Goal: Information Seeking & Learning: Learn about a topic

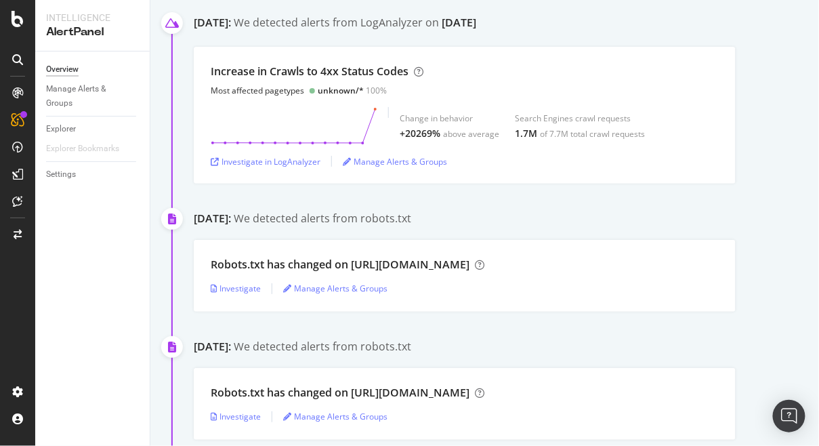
scroll to position [244, 0]
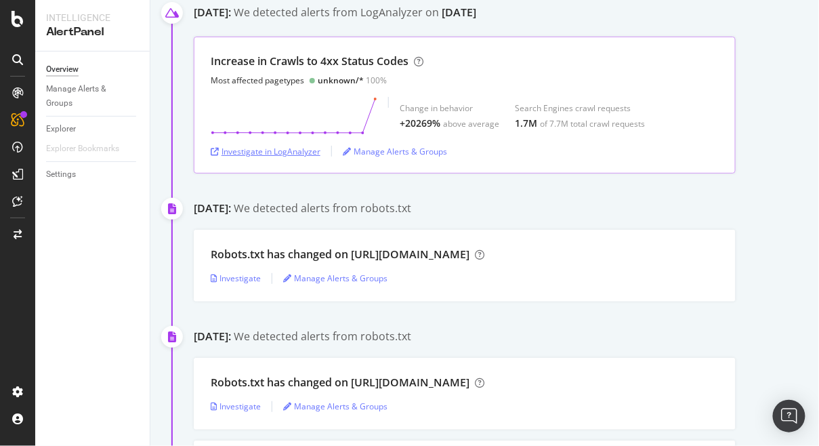
click at [293, 152] on div "Investigate in LogAnalyzer" at bounding box center [266, 152] width 110 height 12
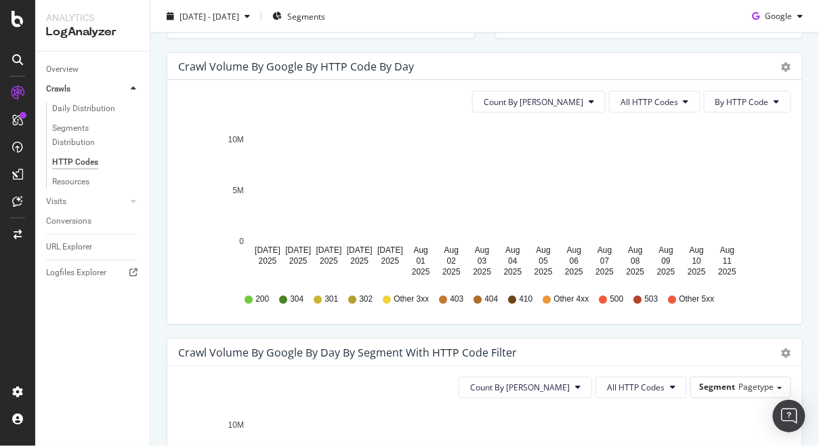
scroll to position [408, 0]
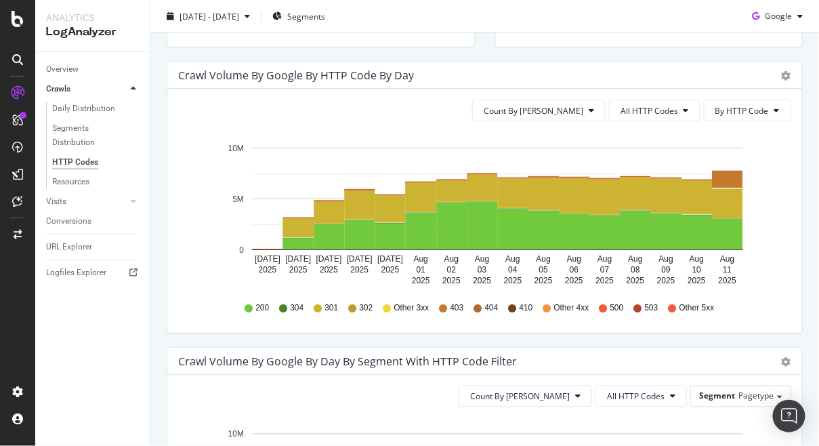
click at [785, 68] on div "Timeline (by Value) Timeline (by Percentage) Table" at bounding box center [786, 75] width 9 height 14
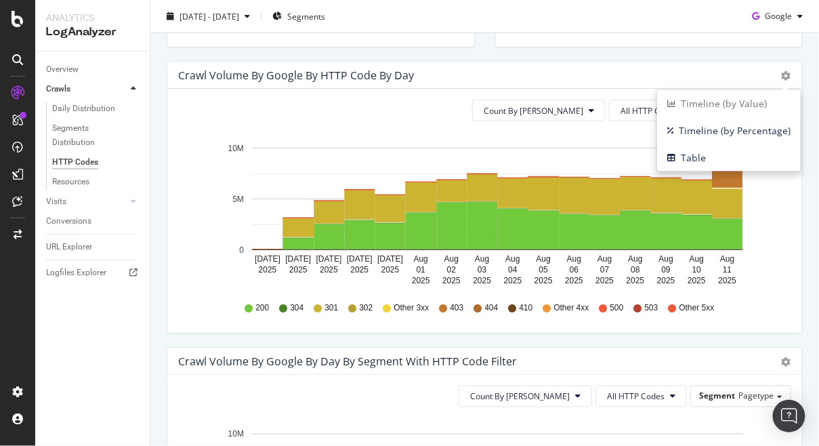
click at [518, 93] on div "Count By Day All HTTP Codes By HTTP Code Hold CMD (⌘) while clicking to filter …" at bounding box center [484, 211] width 635 height 244
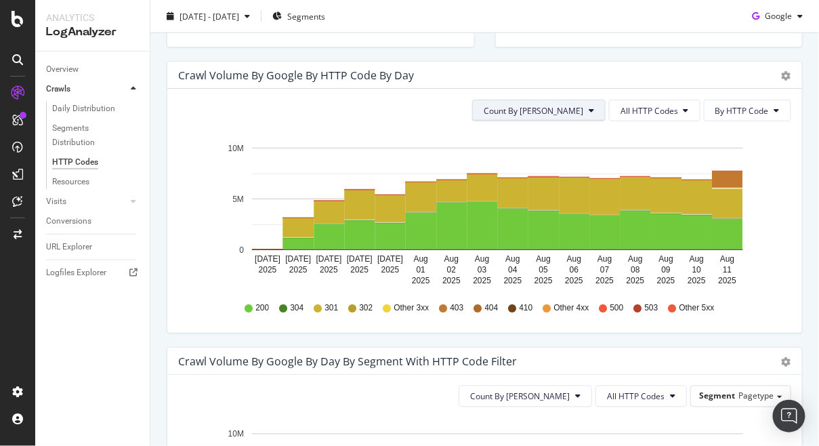
click at [590, 108] on button "Count By Day" at bounding box center [538, 111] width 133 height 22
click at [631, 108] on span "All HTTP Codes" at bounding box center [649, 111] width 58 height 12
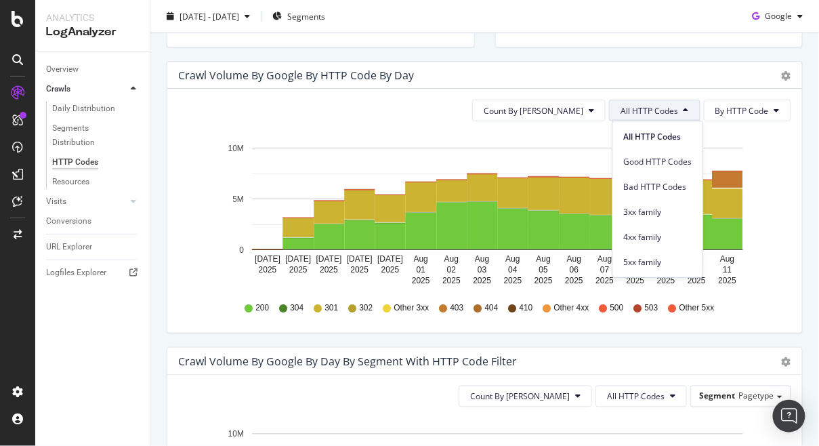
click at [631, 108] on span "All HTTP Codes" at bounding box center [649, 111] width 58 height 12
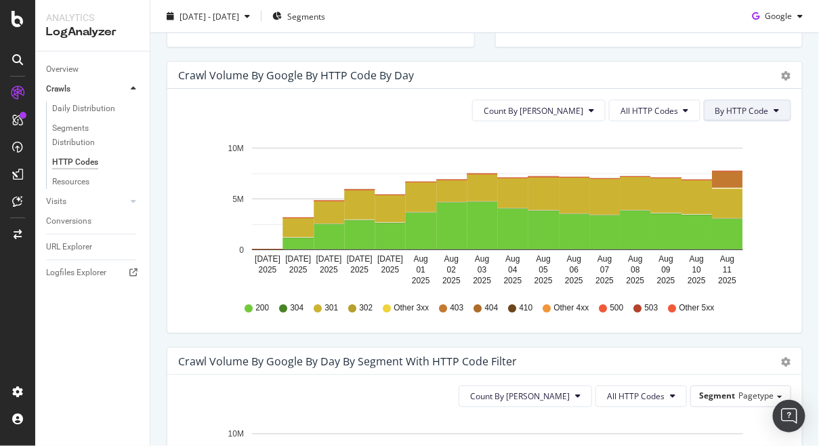
click at [733, 110] on span "By HTTP Code" at bounding box center [742, 111] width 54 height 12
click at [688, 110] on icon at bounding box center [685, 110] width 5 height 8
click at [711, 69] on div "Crawl Volume by google by HTTP Code by Day" at bounding box center [469, 75] width 583 height 14
click at [68, 248] on div "URL Explorer" at bounding box center [69, 247] width 46 height 14
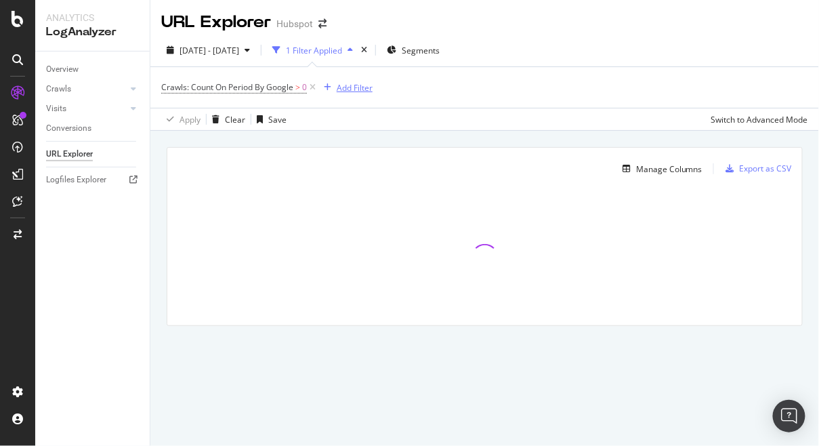
click at [348, 84] on div "Add Filter" at bounding box center [355, 88] width 36 height 12
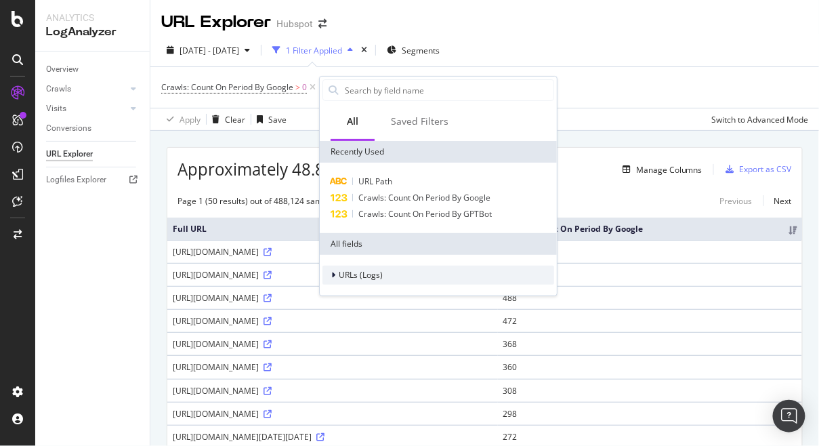
click at [369, 271] on span "URLs (Logs)" at bounding box center [361, 275] width 44 height 12
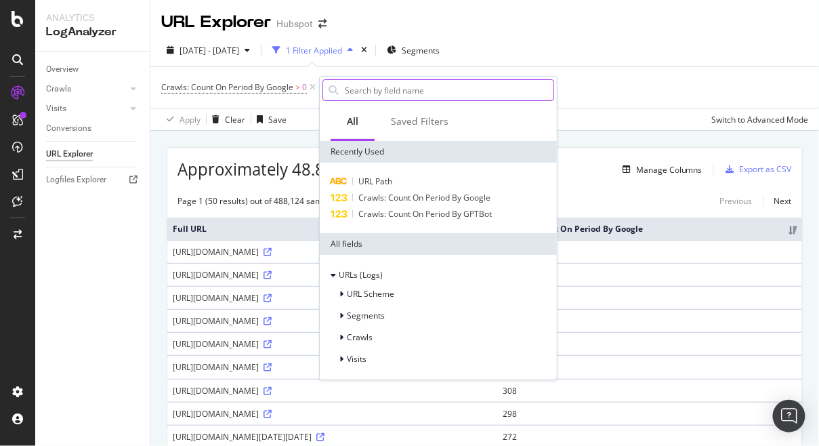
click at [380, 99] on input "text" at bounding box center [448, 90] width 210 height 20
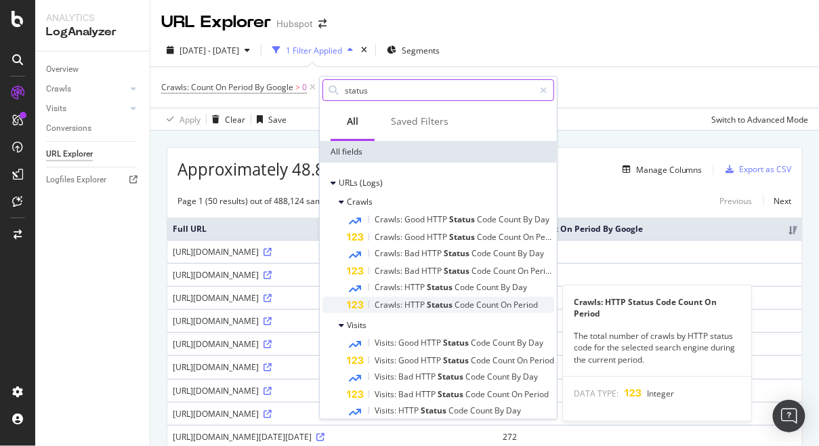
scroll to position [28, 0]
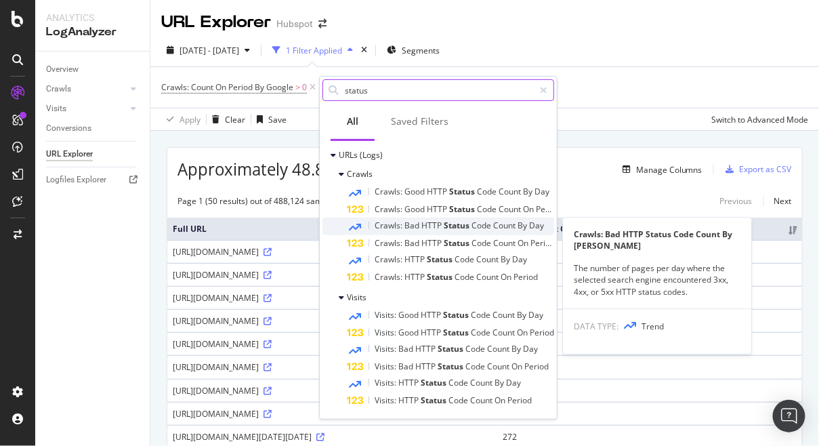
type input "status"
click at [440, 224] on span "HTTP" at bounding box center [432, 225] width 22 height 12
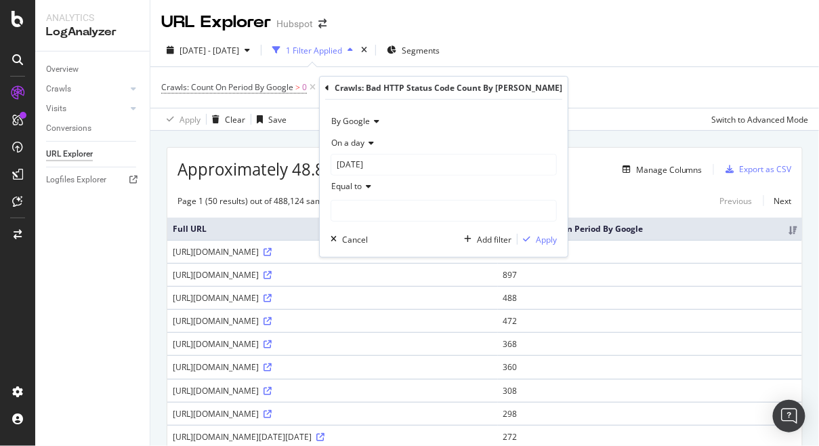
click at [364, 183] on icon at bounding box center [366, 186] width 9 height 8
click at [360, 216] on input "number" at bounding box center [444, 211] width 226 height 22
type input "404"
click at [368, 146] on icon at bounding box center [368, 143] width 9 height 8
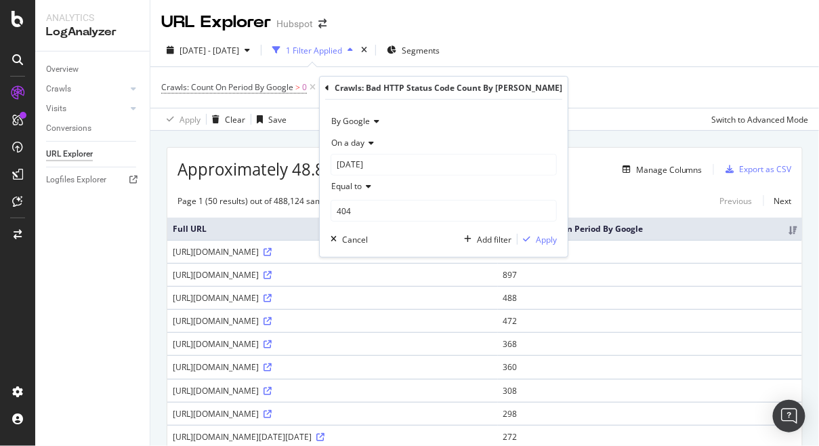
click at [364, 119] on span "By Google" at bounding box center [350, 121] width 39 height 12
click at [336, 93] on div "Crawls: Bad HTTP Status Code Count By Day" at bounding box center [443, 88] width 237 height 23
click at [333, 91] on div "Crawls: Bad HTTP Status Code Count By Day" at bounding box center [443, 88] width 237 height 23
click at [328, 89] on icon at bounding box center [327, 88] width 4 height 8
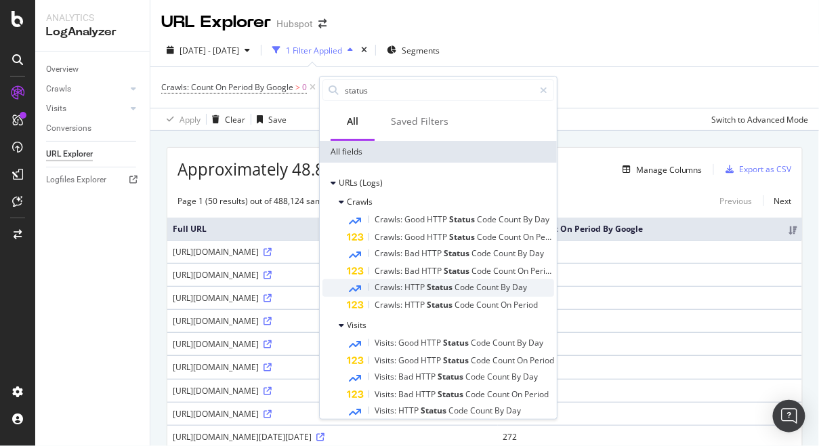
click at [420, 284] on span "HTTP" at bounding box center [415, 287] width 22 height 12
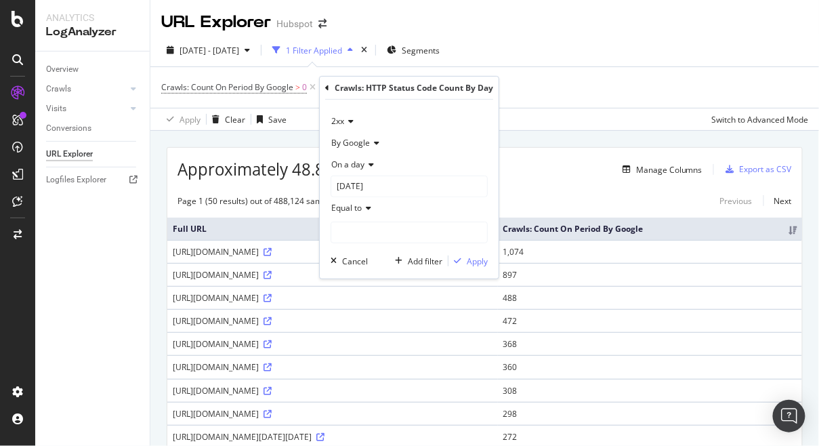
click at [364, 160] on span "On a day" at bounding box center [347, 165] width 33 height 12
click at [364, 211] on span "Each day of the period" at bounding box center [379, 211] width 84 height 12
click at [406, 165] on span "Each day of the period" at bounding box center [373, 165] width 84 height 12
click at [381, 209] on span "Each day of the period" at bounding box center [382, 211] width 90 height 12
click at [366, 188] on icon at bounding box center [366, 186] width 9 height 8
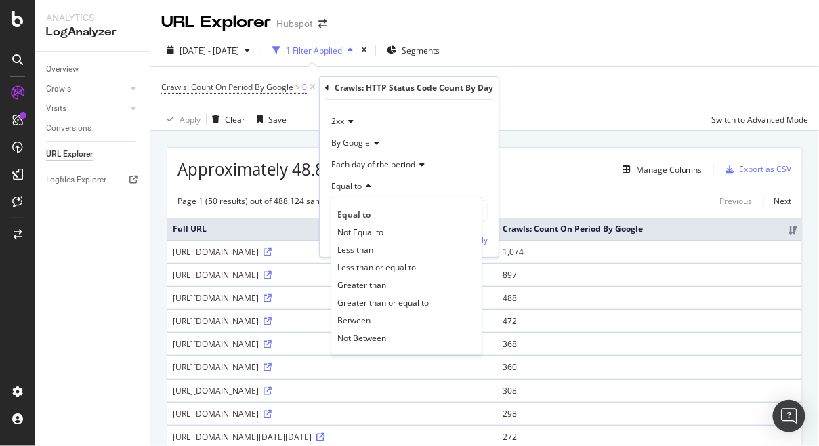
click at [328, 196] on div "2xx By Google Each day of the period Equal to Equal to Not Equal to Less than L…" at bounding box center [409, 178] width 179 height 157
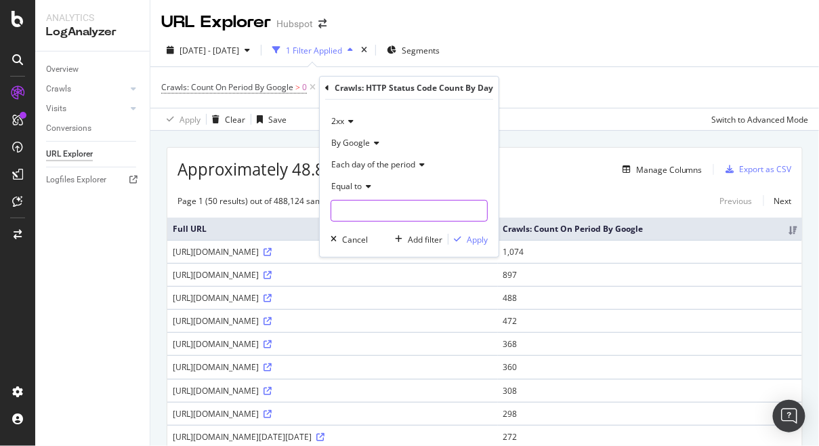
click at [345, 205] on input "number" at bounding box center [409, 211] width 157 height 22
type input "404"
click at [467, 235] on div "Apply" at bounding box center [477, 240] width 21 height 12
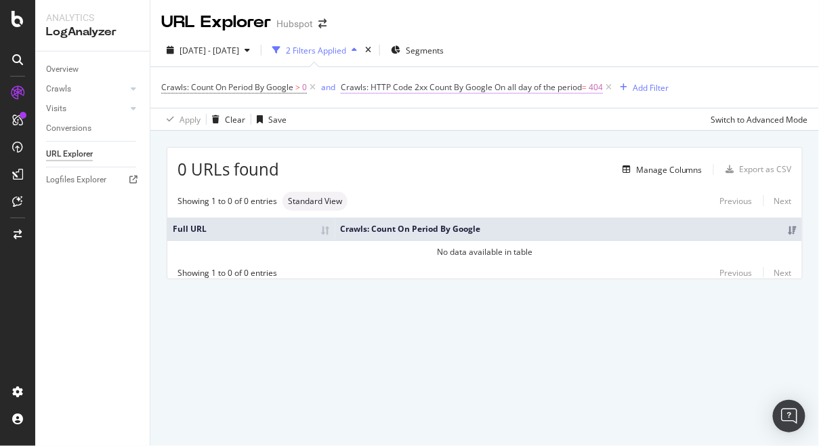
click at [526, 86] on span "On all day of the period" at bounding box center [537, 87] width 87 height 12
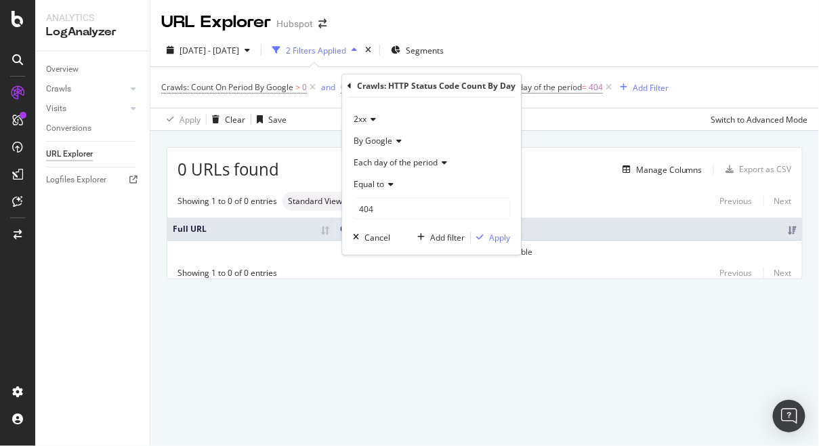
click at [387, 184] on icon at bounding box center [388, 184] width 9 height 8
click at [352, 194] on div "2xx By Google Each day of the period Equal to 404 Cancel Add filter Apply" at bounding box center [431, 176] width 179 height 157
click at [374, 184] on span "Equal to" at bounding box center [369, 184] width 30 height 12
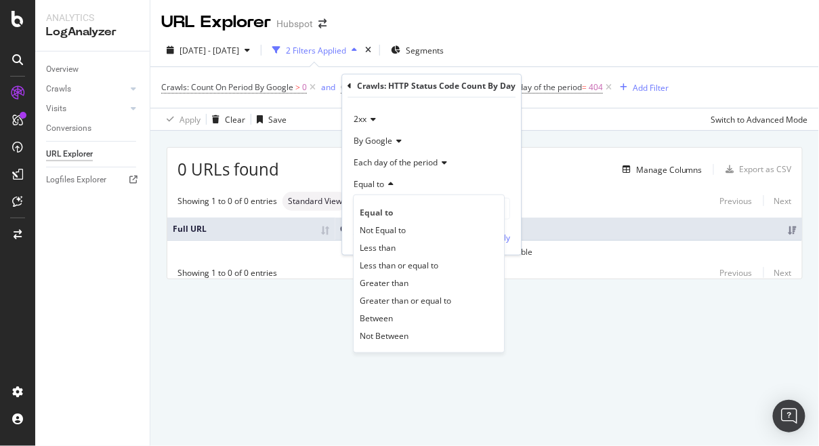
click at [355, 202] on div "Equal to Not Equal to Less than Less than or equal to Greater than Greater than…" at bounding box center [429, 273] width 152 height 159
click at [394, 284] on span "Greater than" at bounding box center [384, 282] width 49 height 12
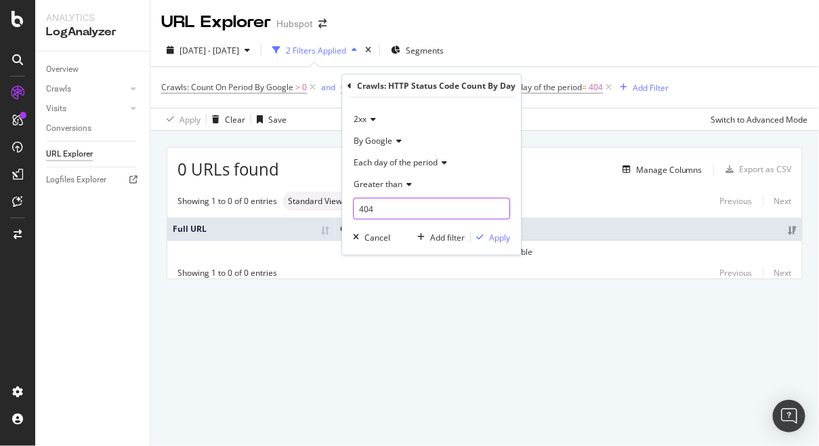
drag, startPoint x: 385, startPoint y: 205, endPoint x: 301, endPoint y: 215, distance: 83.9
click at [301, 215] on body "Analytics LogAnalyzer Overview Crawls Daily Distribution Segments Distribution …" at bounding box center [409, 223] width 819 height 446
type input "400"
click at [493, 241] on div "Apply" at bounding box center [499, 237] width 21 height 12
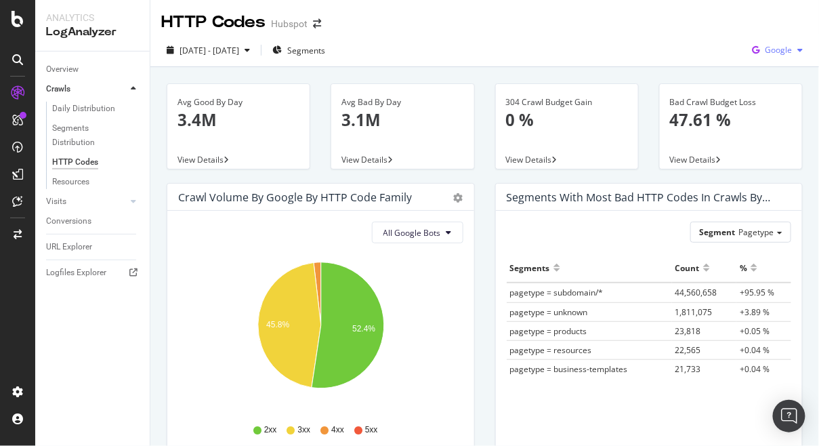
click at [775, 53] on span "Google" at bounding box center [778, 50] width 27 height 12
click at [696, 49] on div "2025 Jul. 28th - Aug. 11th Segments Google" at bounding box center [484, 52] width 669 height 27
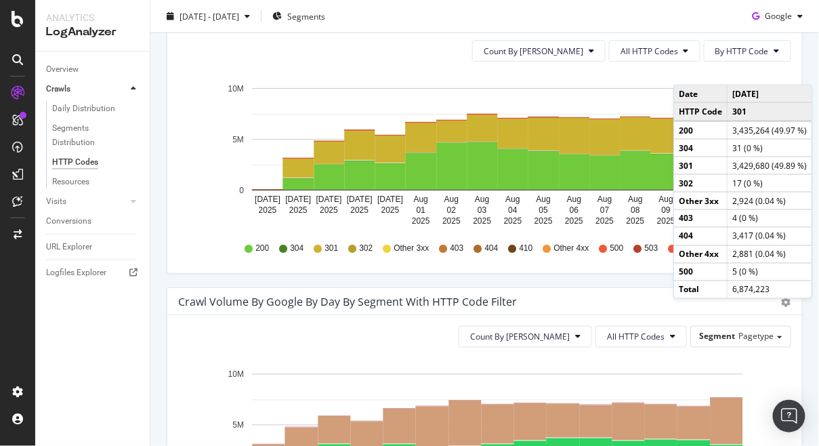
scroll to position [463, 0]
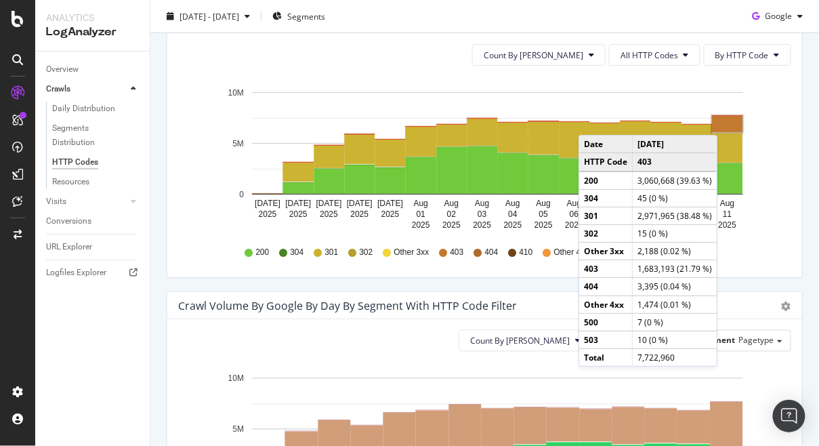
click at [732, 121] on rect "A chart." at bounding box center [728, 124] width 30 height 16
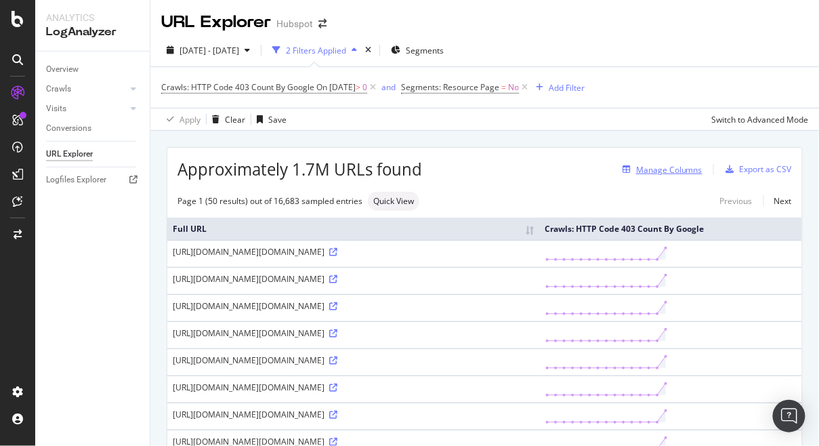
click at [689, 171] on div "Manage Columns" at bounding box center [669, 170] width 66 height 12
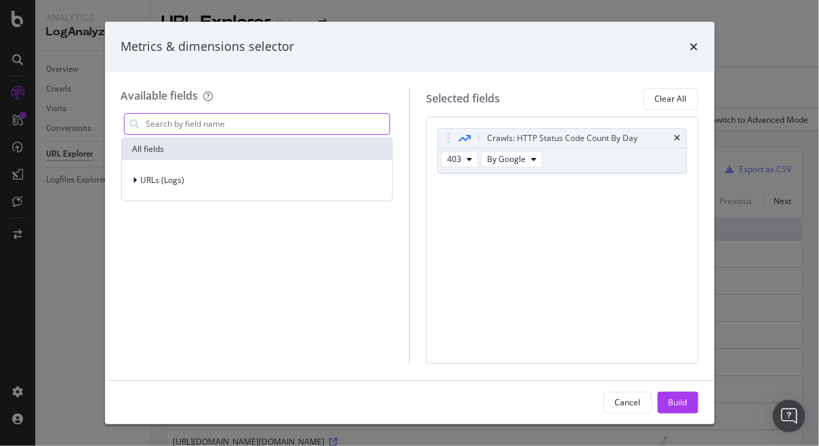
click at [287, 121] on input "modal" at bounding box center [267, 124] width 245 height 20
type input "refer"
click at [383, 125] on div "modal" at bounding box center [380, 124] width 20 height 22
click at [289, 172] on div "URLs (Logs)" at bounding box center [258, 180] width 266 height 19
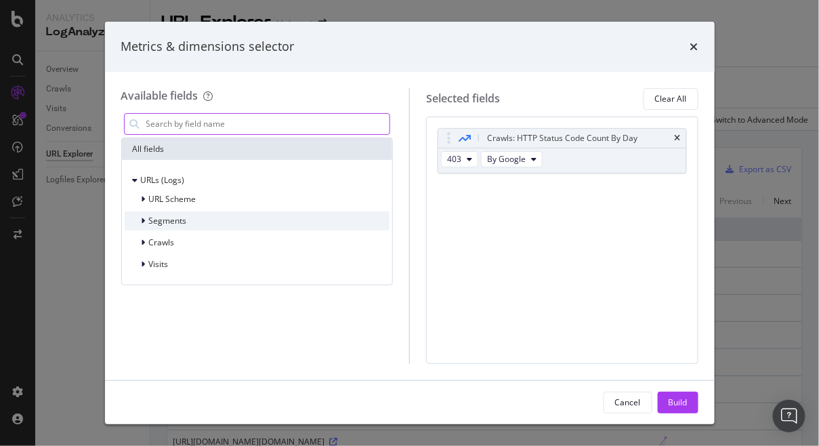
click at [167, 226] on div "Segments" at bounding box center [168, 221] width 38 height 12
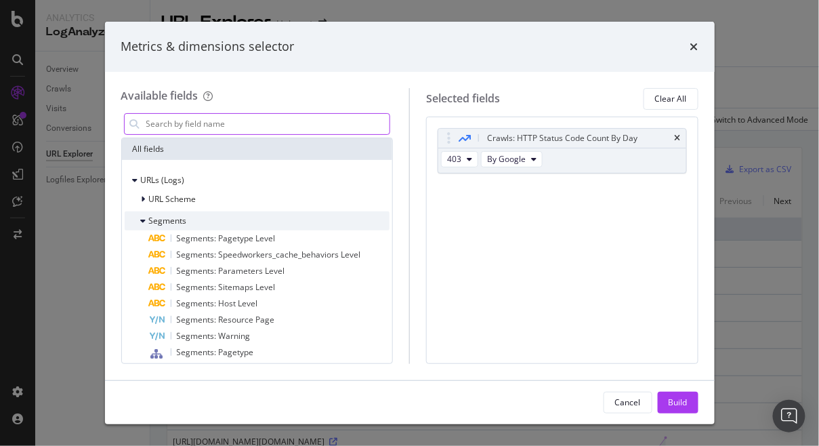
click at [177, 219] on span "Segments" at bounding box center [168, 221] width 38 height 12
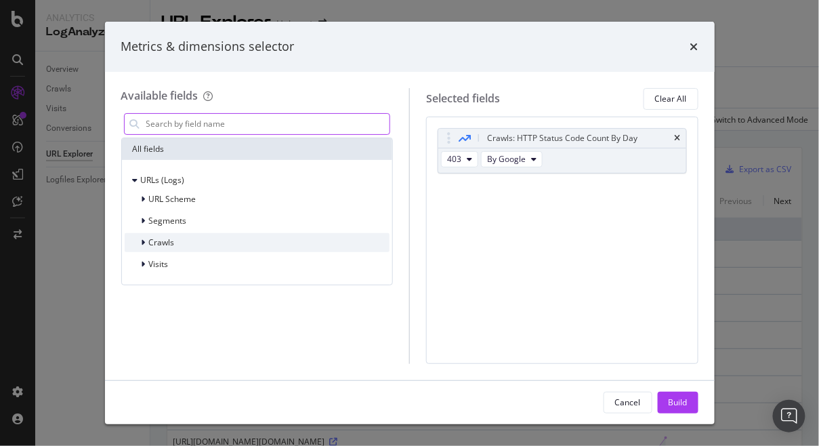
click at [154, 241] on span "Crawls" at bounding box center [162, 242] width 26 height 12
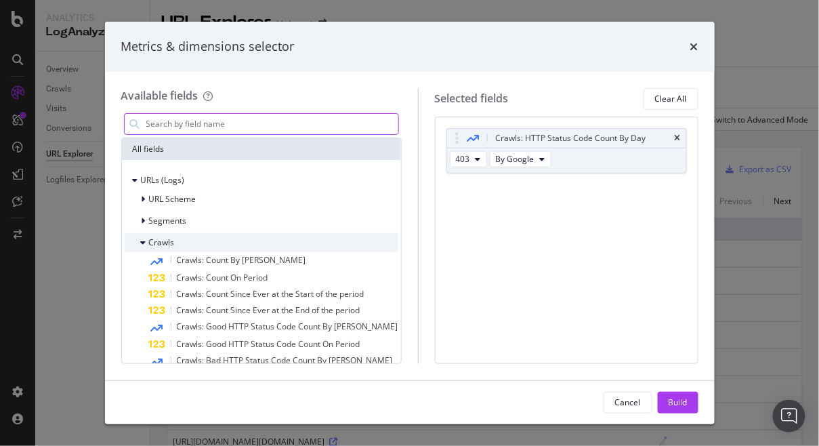
click at [156, 242] on span "Crawls" at bounding box center [162, 242] width 26 height 12
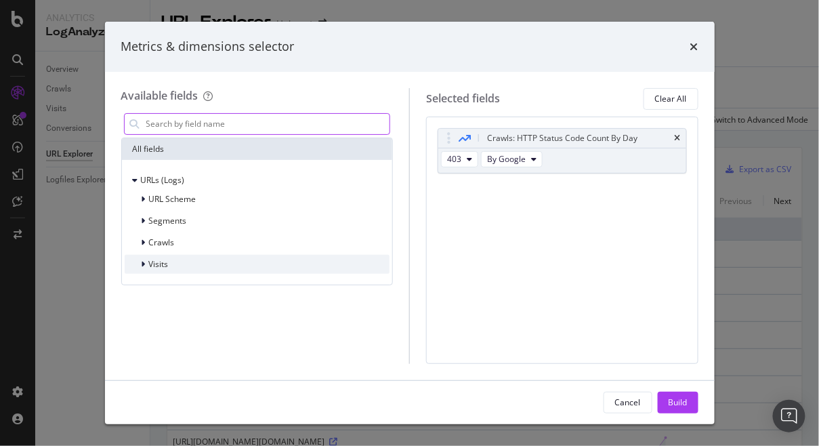
click at [158, 257] on div "Visits" at bounding box center [147, 264] width 44 height 14
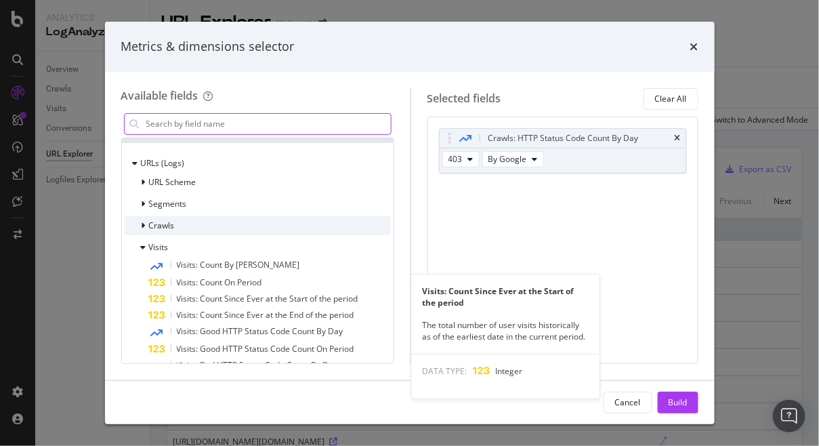
scroll to position [7, 0]
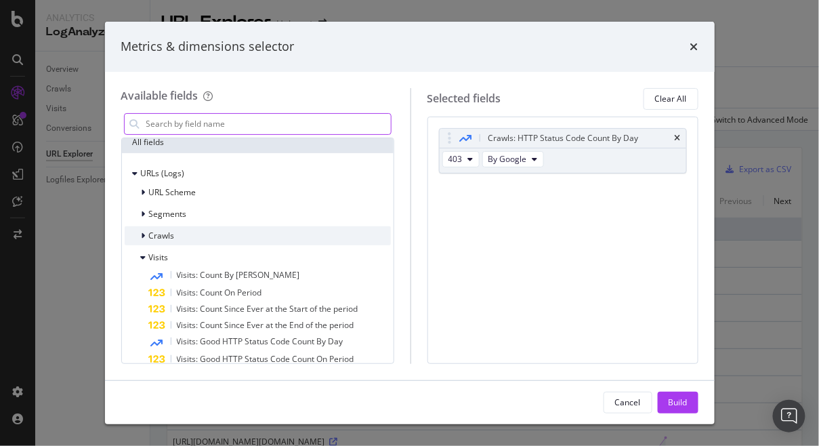
click at [185, 242] on div "Crawls" at bounding box center [258, 235] width 266 height 19
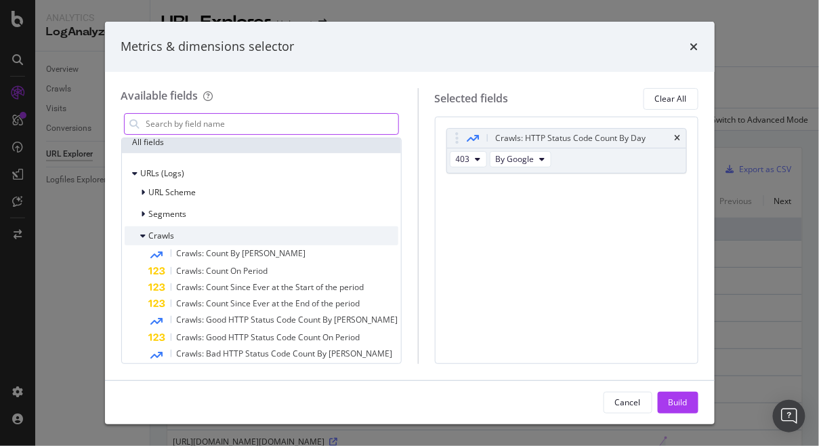
click at [171, 236] on span "Crawls" at bounding box center [162, 236] width 26 height 12
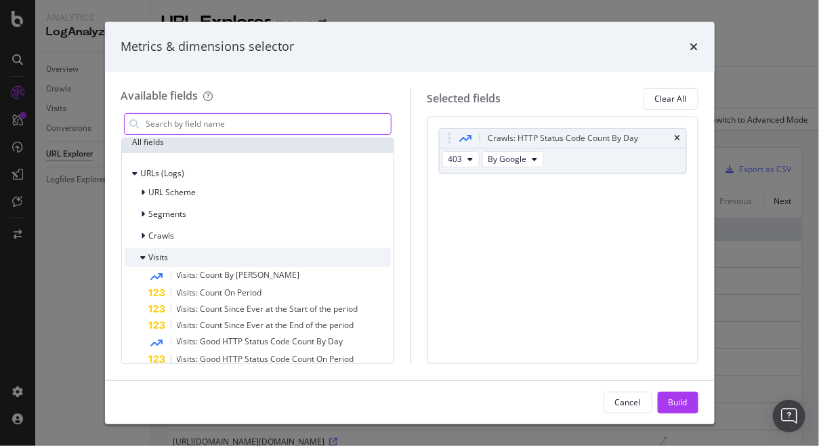
click at [168, 249] on div "Visits" at bounding box center [258, 257] width 266 height 19
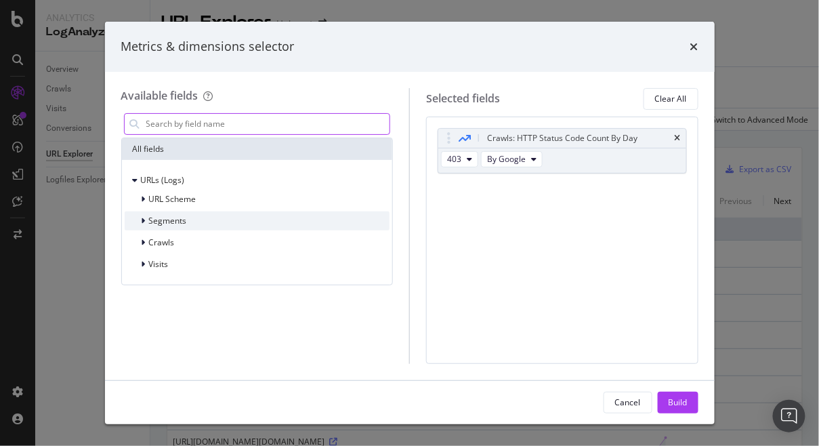
click at [168, 211] on div "Segments" at bounding box center [258, 220] width 266 height 19
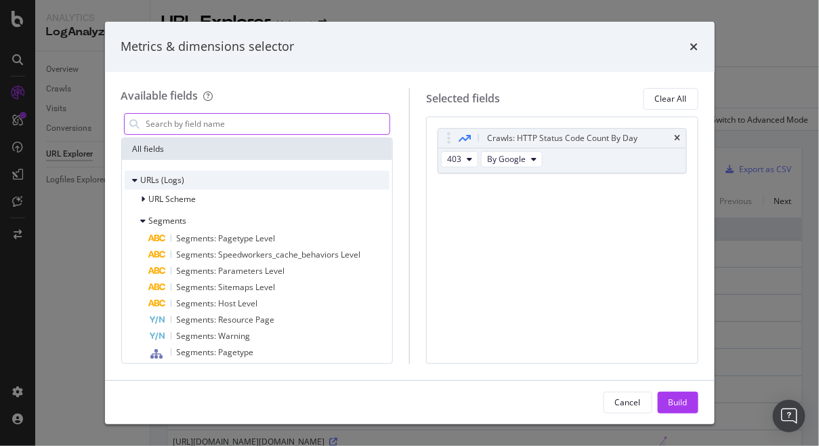
click at [175, 186] on div "URLs (Logs)" at bounding box center [155, 180] width 60 height 14
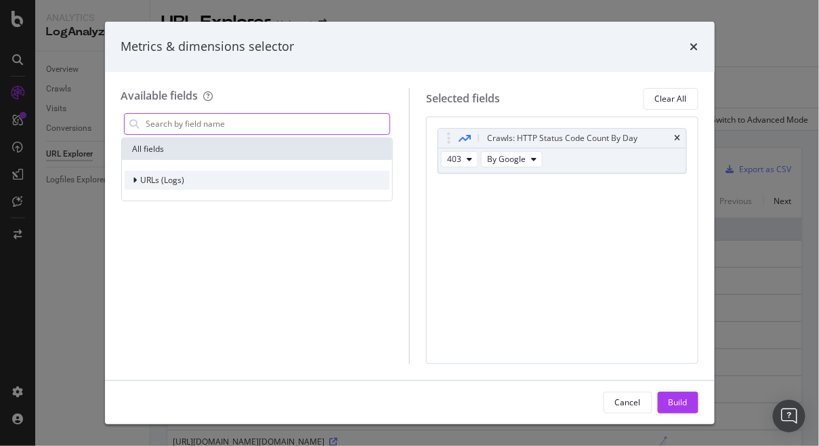
click at [175, 186] on div "URLs (Logs)" at bounding box center [155, 180] width 60 height 14
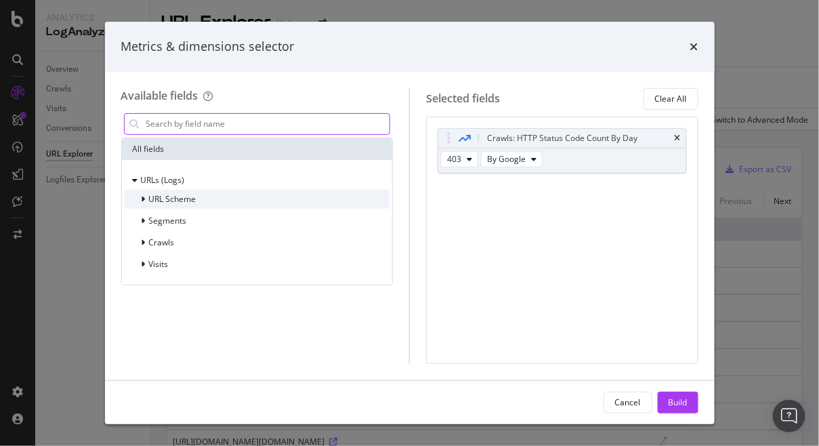
click at [169, 203] on span "URL Scheme" at bounding box center [172, 199] width 47 height 12
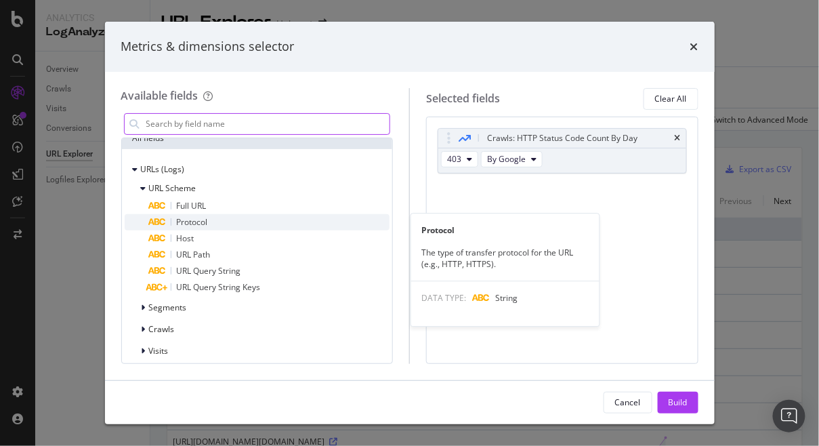
scroll to position [18, 0]
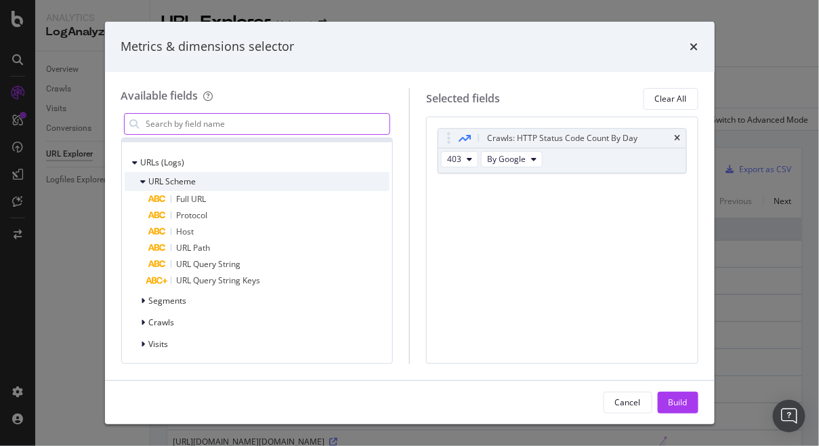
click at [174, 184] on span "URL Scheme" at bounding box center [172, 181] width 47 height 12
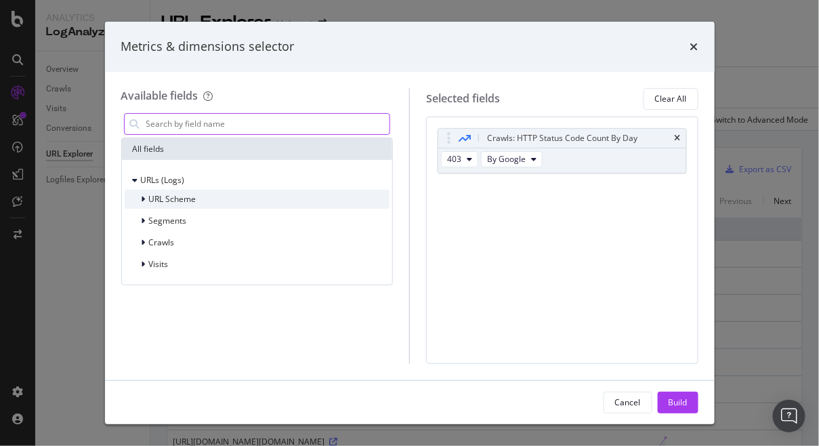
scroll to position [0, 0]
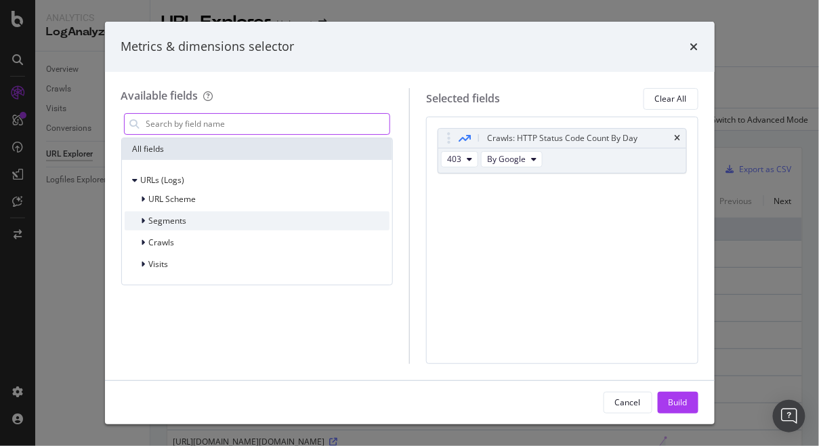
click at [166, 217] on span "Segments" at bounding box center [168, 221] width 38 height 12
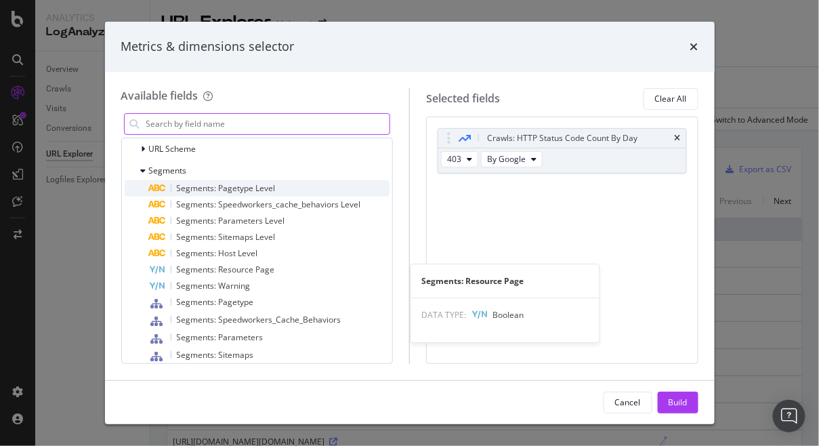
scroll to position [57, 0]
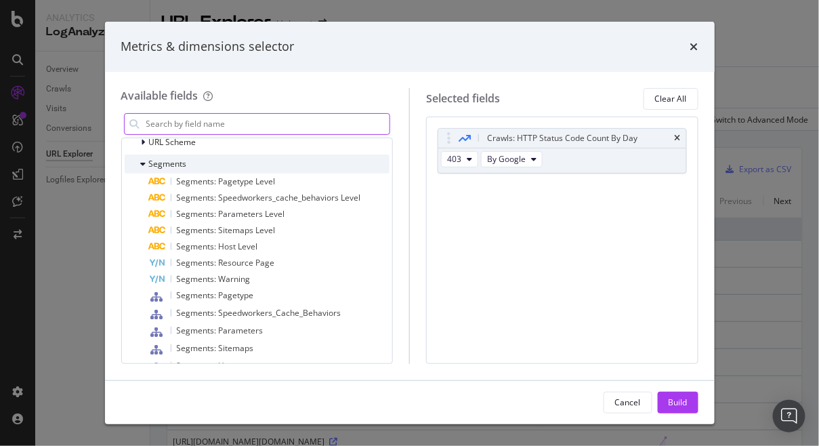
click at [177, 161] on span "Segments" at bounding box center [168, 164] width 38 height 12
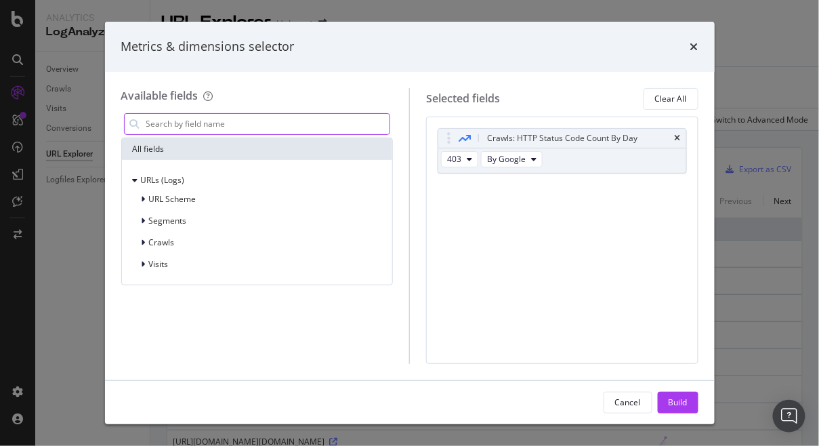
click at [196, 117] on input "modal" at bounding box center [267, 124] width 245 height 20
type input "refer"
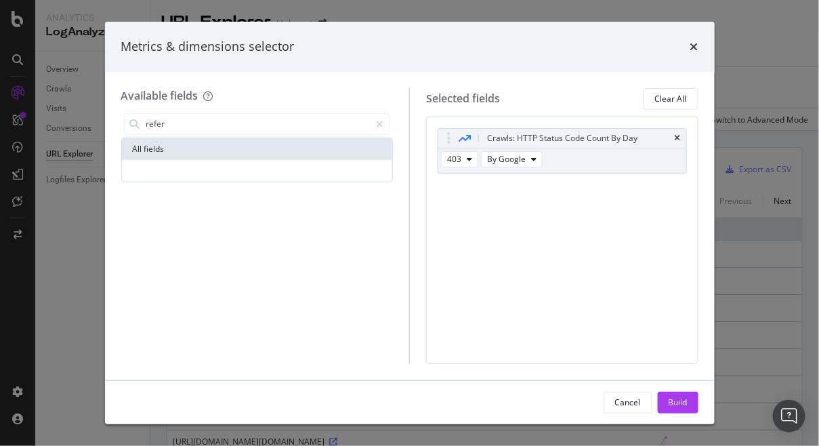
click at [694, 39] on div "times" at bounding box center [694, 47] width 8 height 18
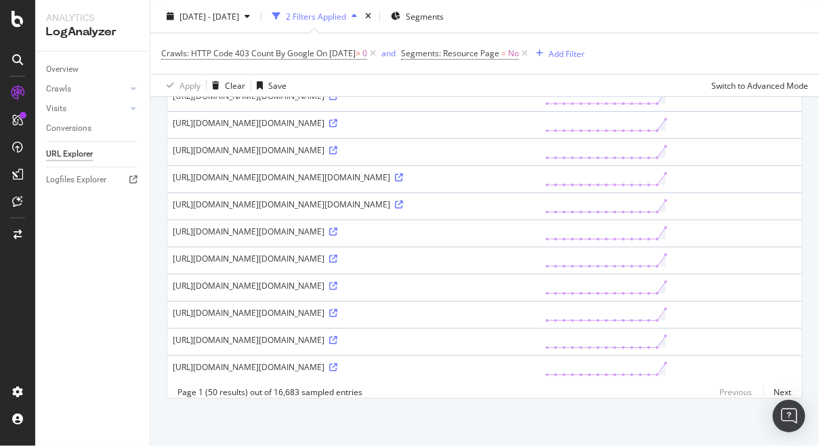
scroll to position [1888, 0]
click at [727, 89] on div "Switch to Advanced Mode" at bounding box center [759, 85] width 97 height 12
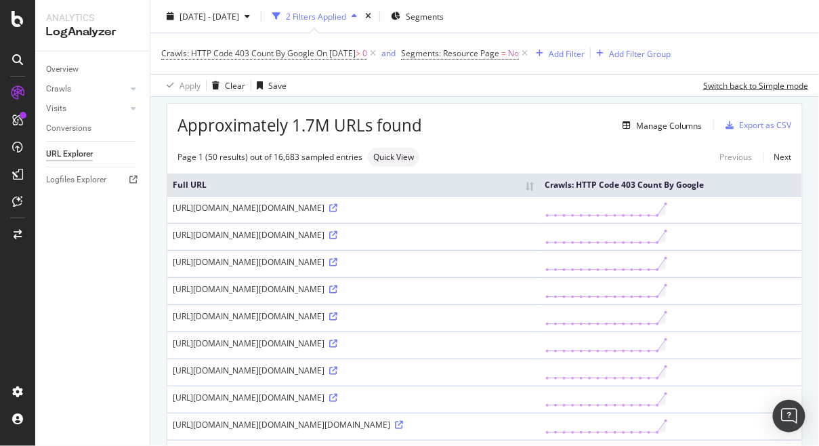
scroll to position [0, 0]
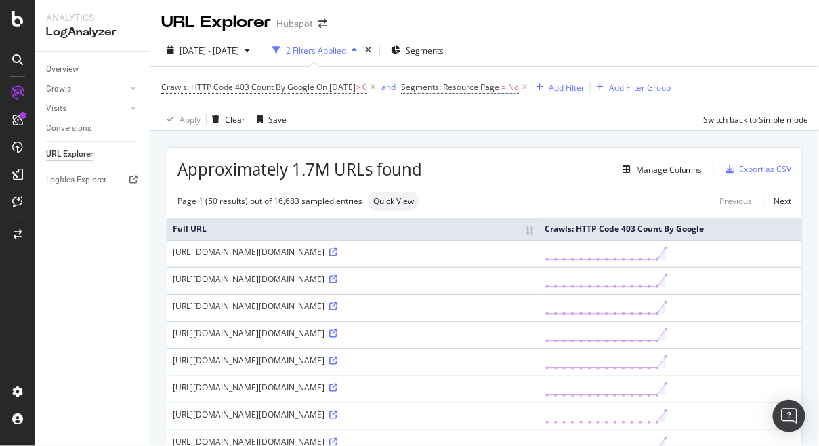
click at [585, 87] on div "Add Filter" at bounding box center [567, 88] width 36 height 12
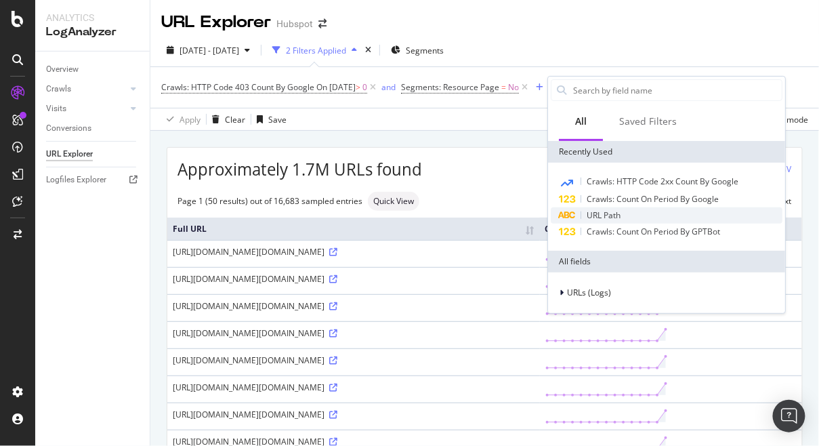
click at [625, 219] on div "URL Path" at bounding box center [667, 215] width 232 height 16
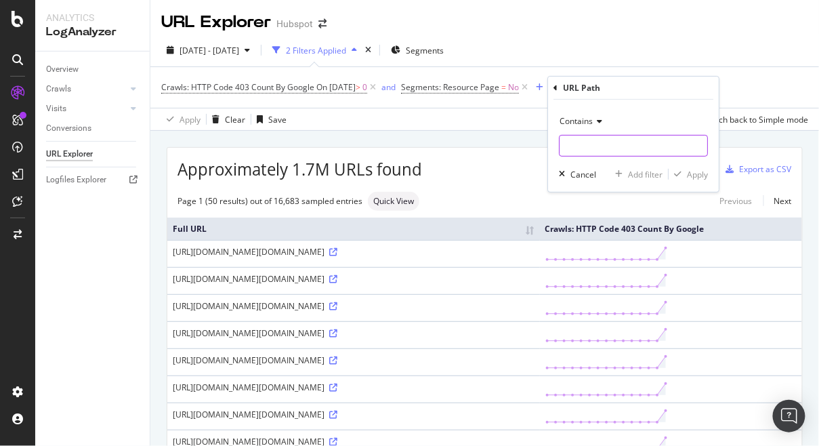
click at [610, 143] on input "text" at bounding box center [633, 146] width 148 height 22
type input "blog.hubspot.com"
click at [696, 171] on div "Apply" at bounding box center [697, 175] width 21 height 12
